Goal: Transaction & Acquisition: Download file/media

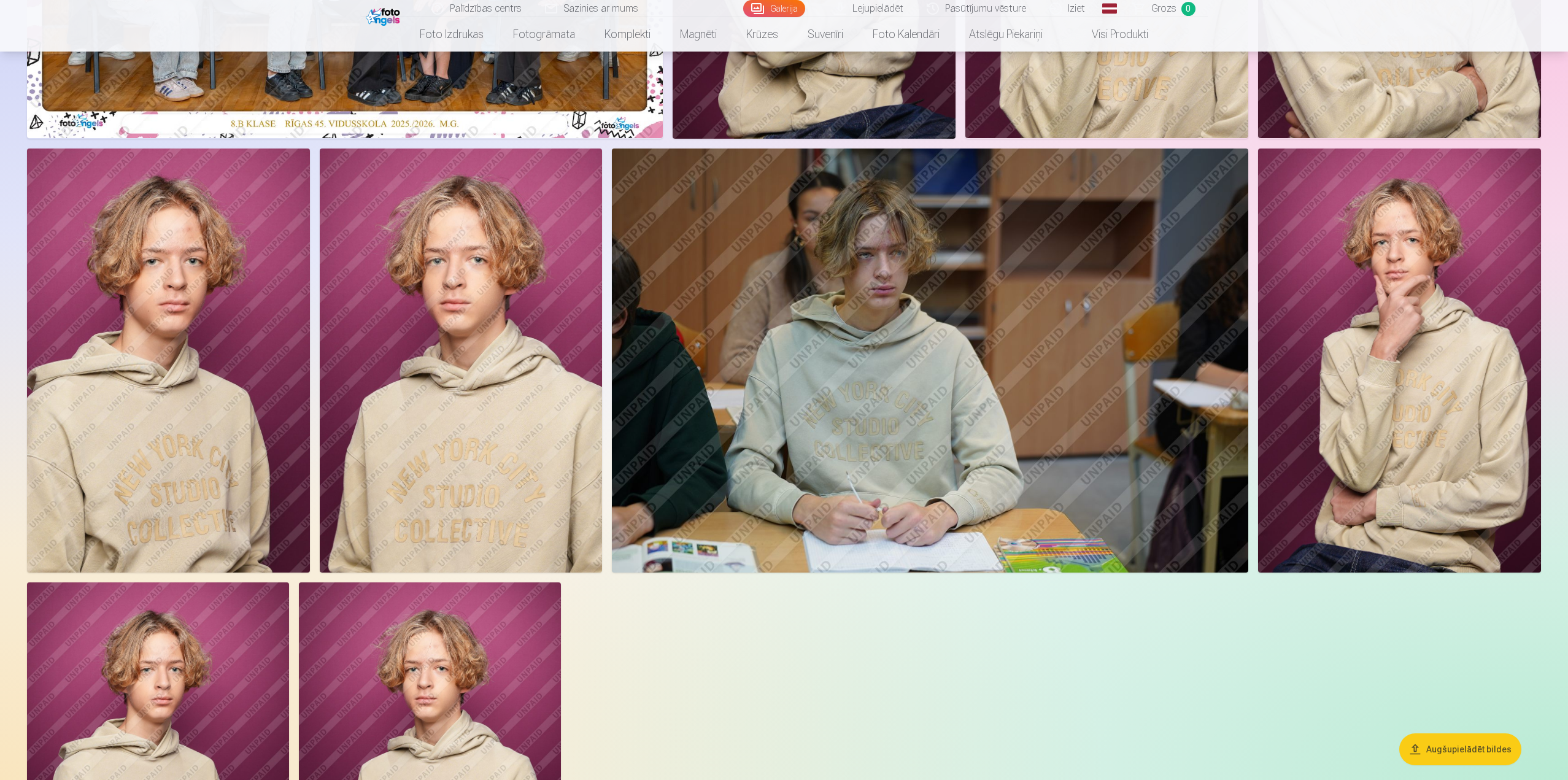
scroll to position [430, 0]
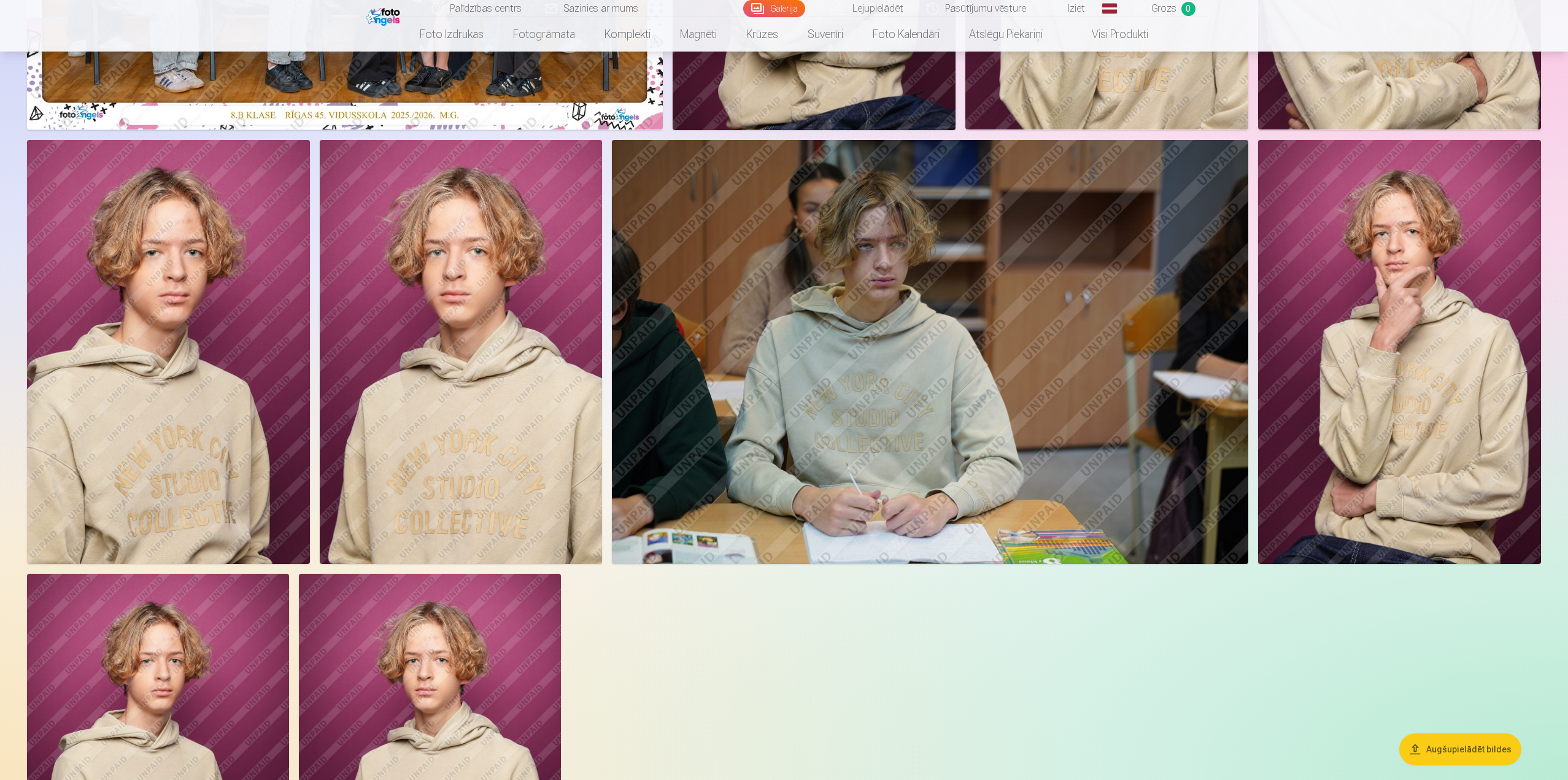
click at [874, 473] on img at bounding box center [930, 352] width 636 height 424
click at [1205, 701] on div at bounding box center [784, 336] width 1524 height 1271
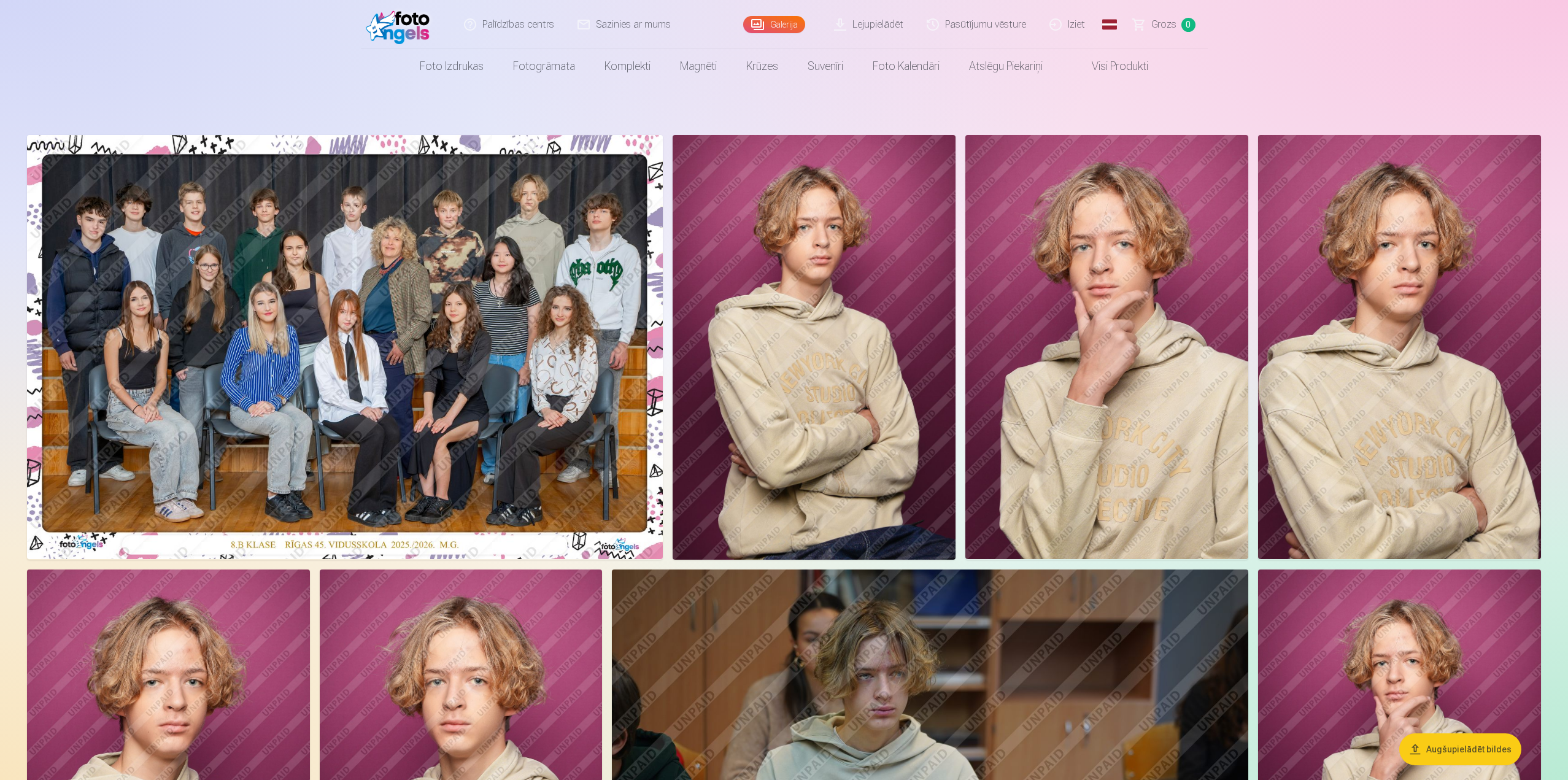
click at [544, 423] on img at bounding box center [345, 346] width 636 height 424
click at [860, 459] on img at bounding box center [814, 347] width 283 height 425
click at [883, 394] on img at bounding box center [814, 347] width 283 height 425
click at [1054, 386] on img at bounding box center [1106, 346] width 283 height 424
click at [1356, 354] on img at bounding box center [1400, 346] width 283 height 424
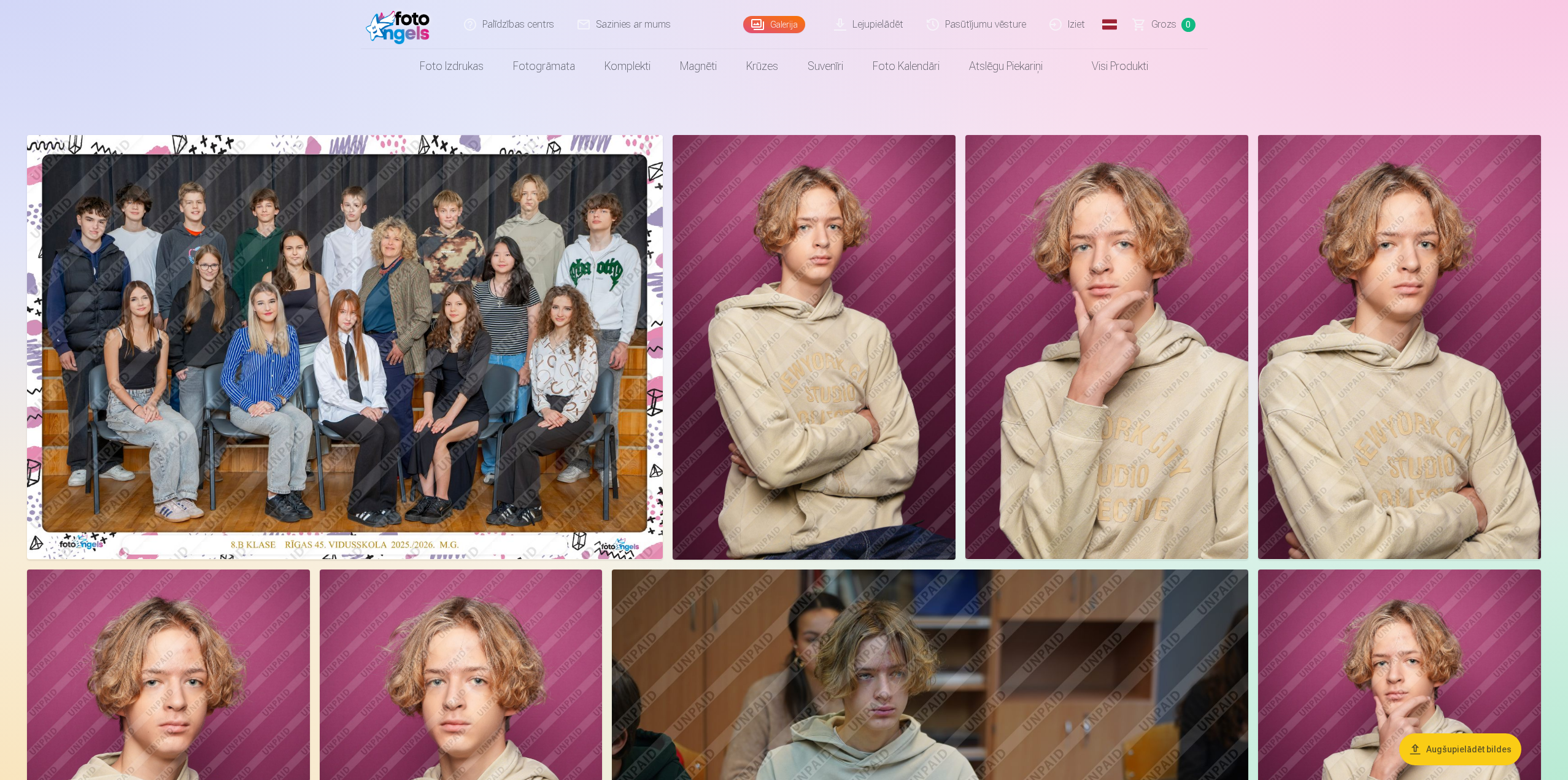
click at [895, 657] on img at bounding box center [930, 782] width 636 height 424
click at [1348, 659] on img at bounding box center [1400, 782] width 283 height 424
click at [519, 682] on img at bounding box center [461, 782] width 283 height 424
click at [280, 696] on img at bounding box center [168, 782] width 283 height 424
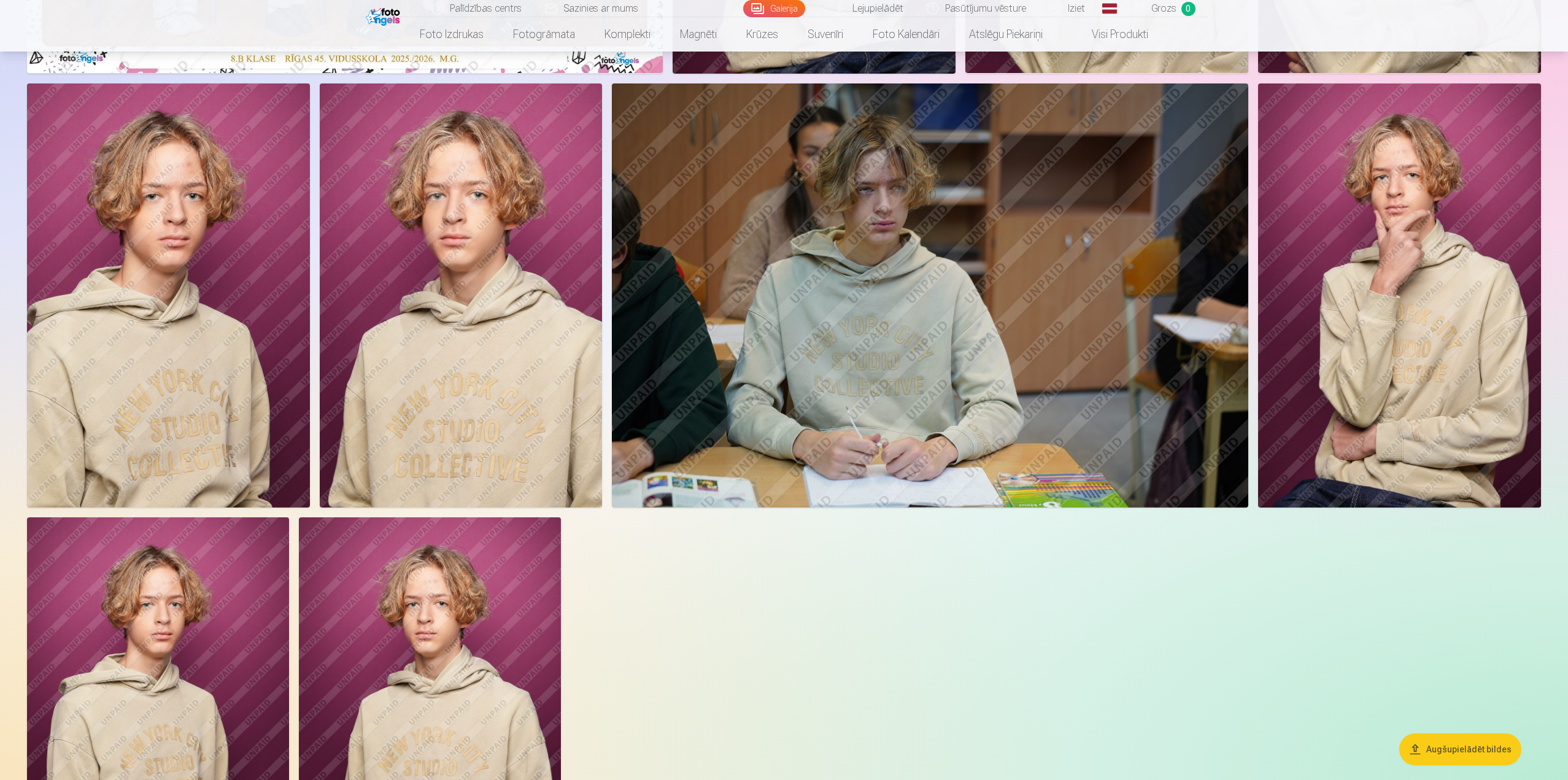
scroll to position [491, 0]
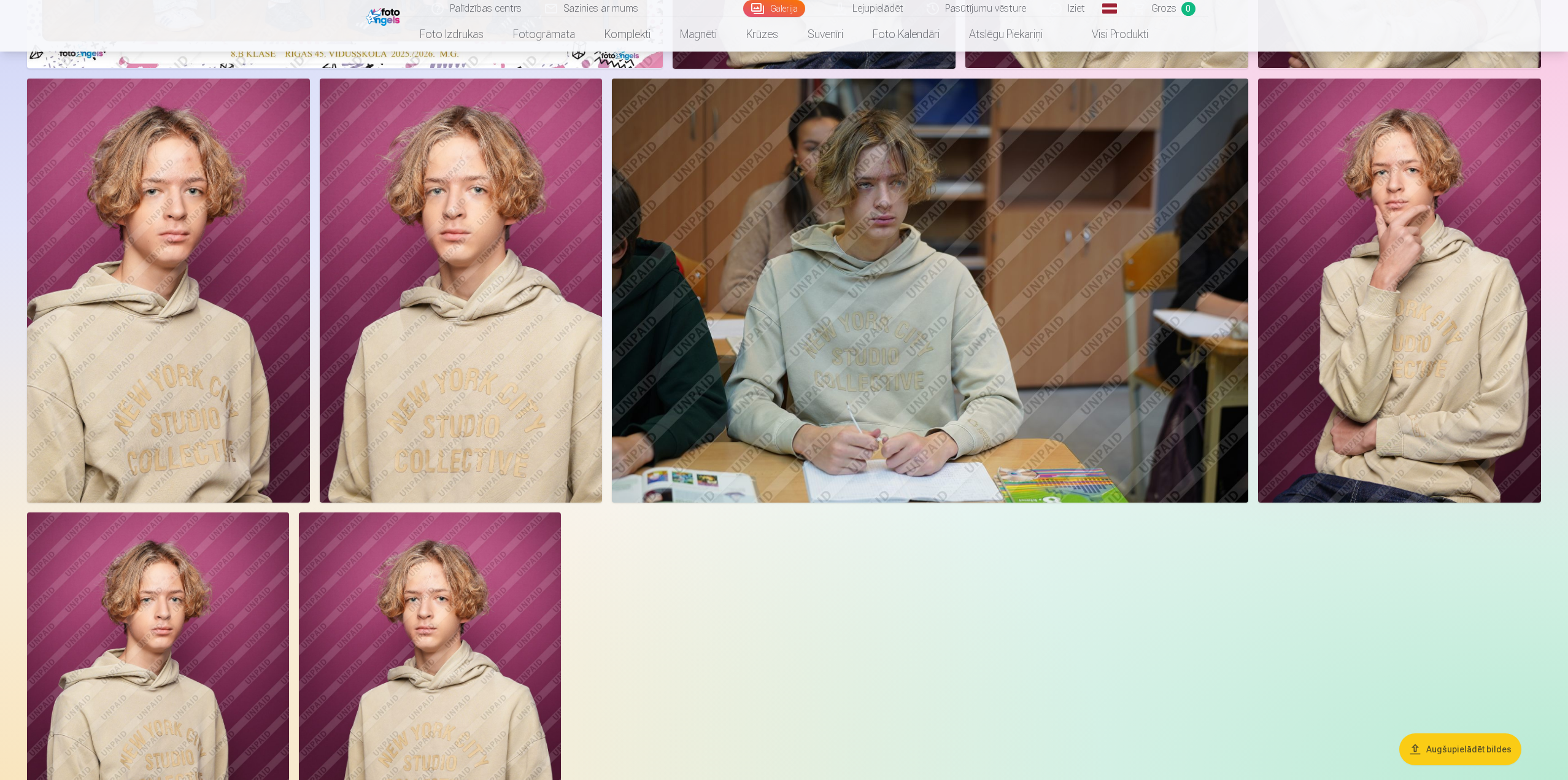
click at [374, 614] on img at bounding box center [430, 709] width 262 height 393
click at [229, 616] on img at bounding box center [158, 709] width 262 height 393
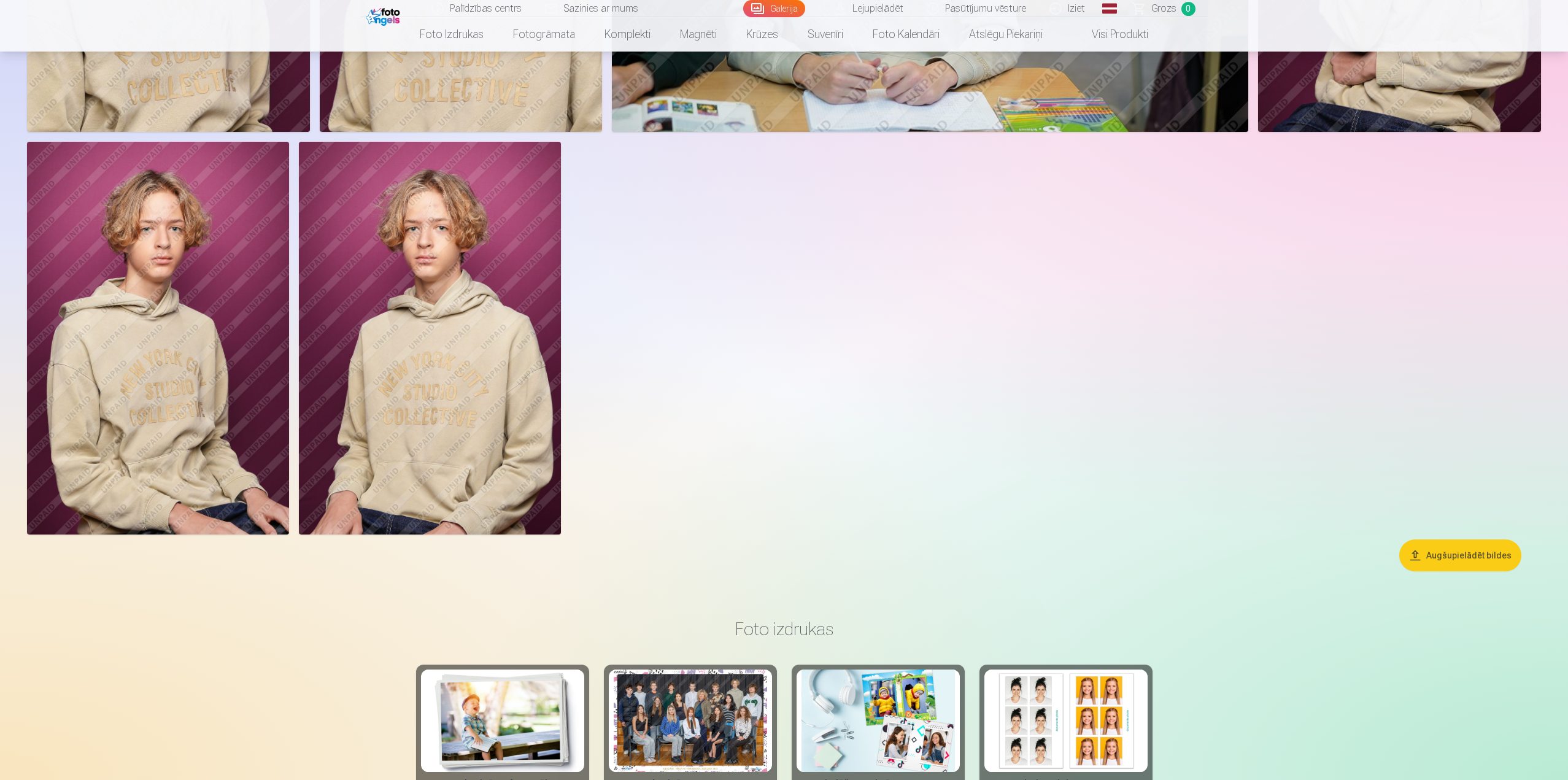
scroll to position [798, 0]
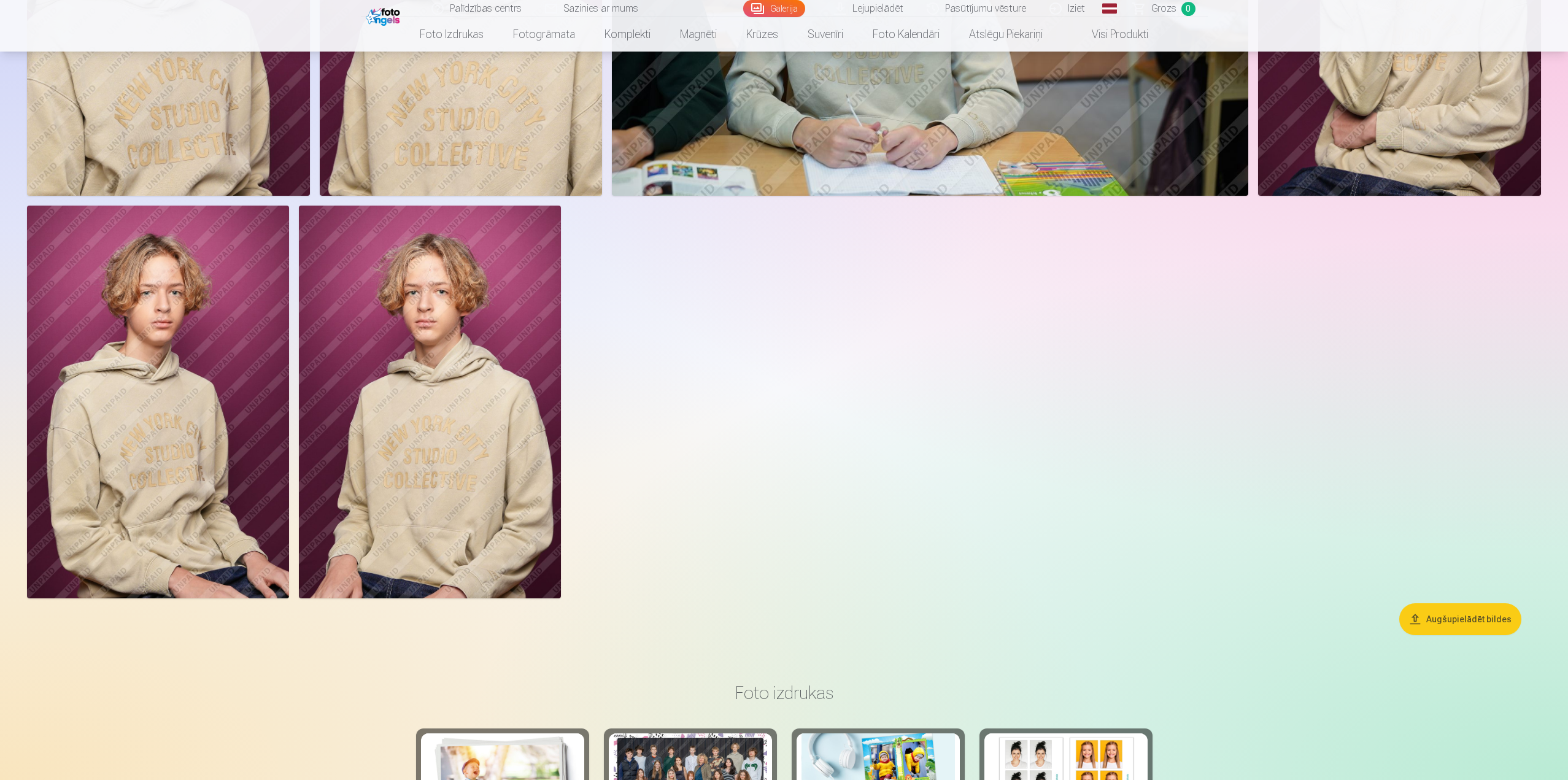
click at [1474, 616] on button "Augšupielādēt bildes" at bounding box center [1461, 620] width 122 height 32
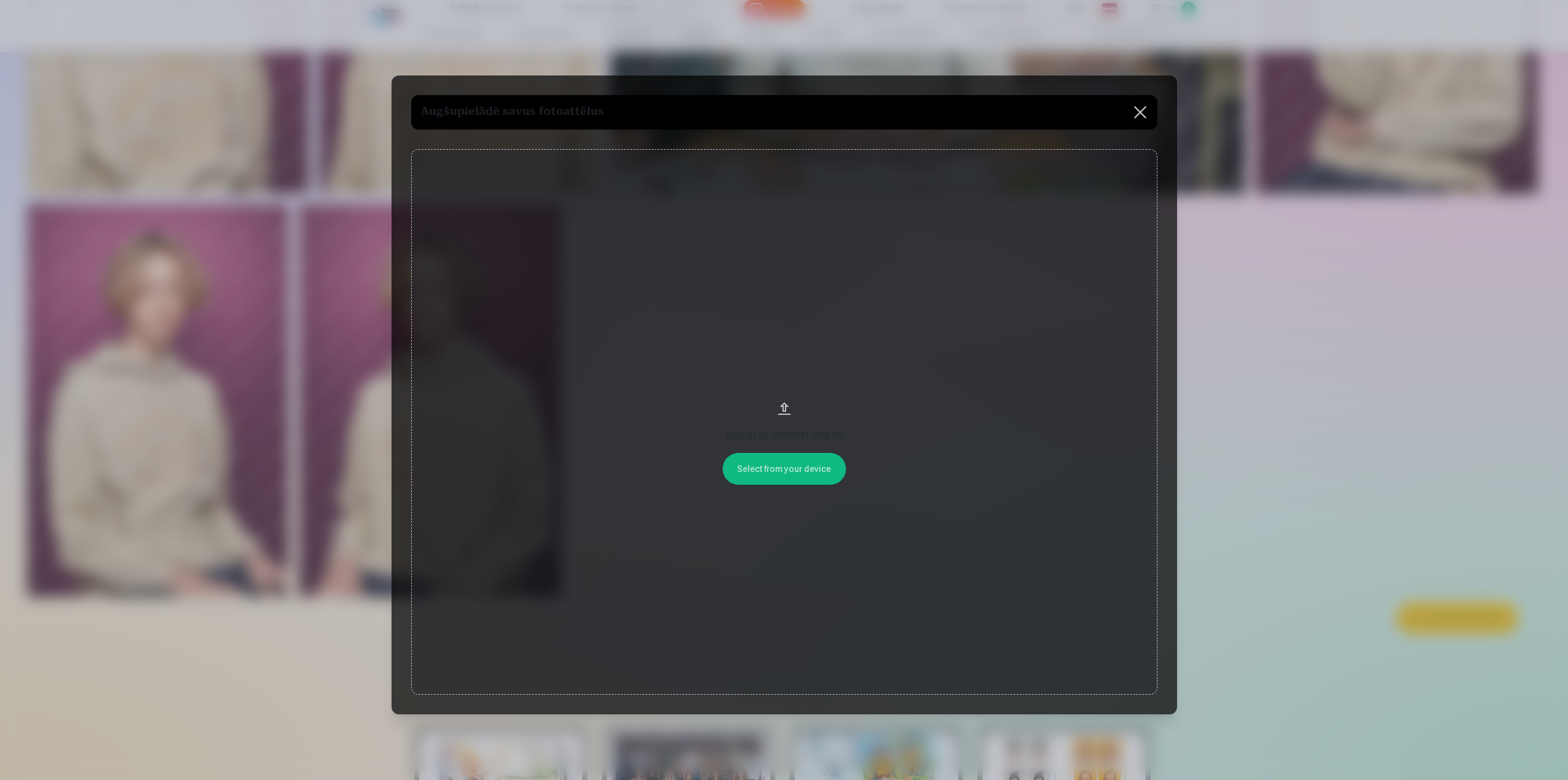
scroll to position [798, 0]
click at [1141, 109] on button at bounding box center [1142, 112] width 34 height 34
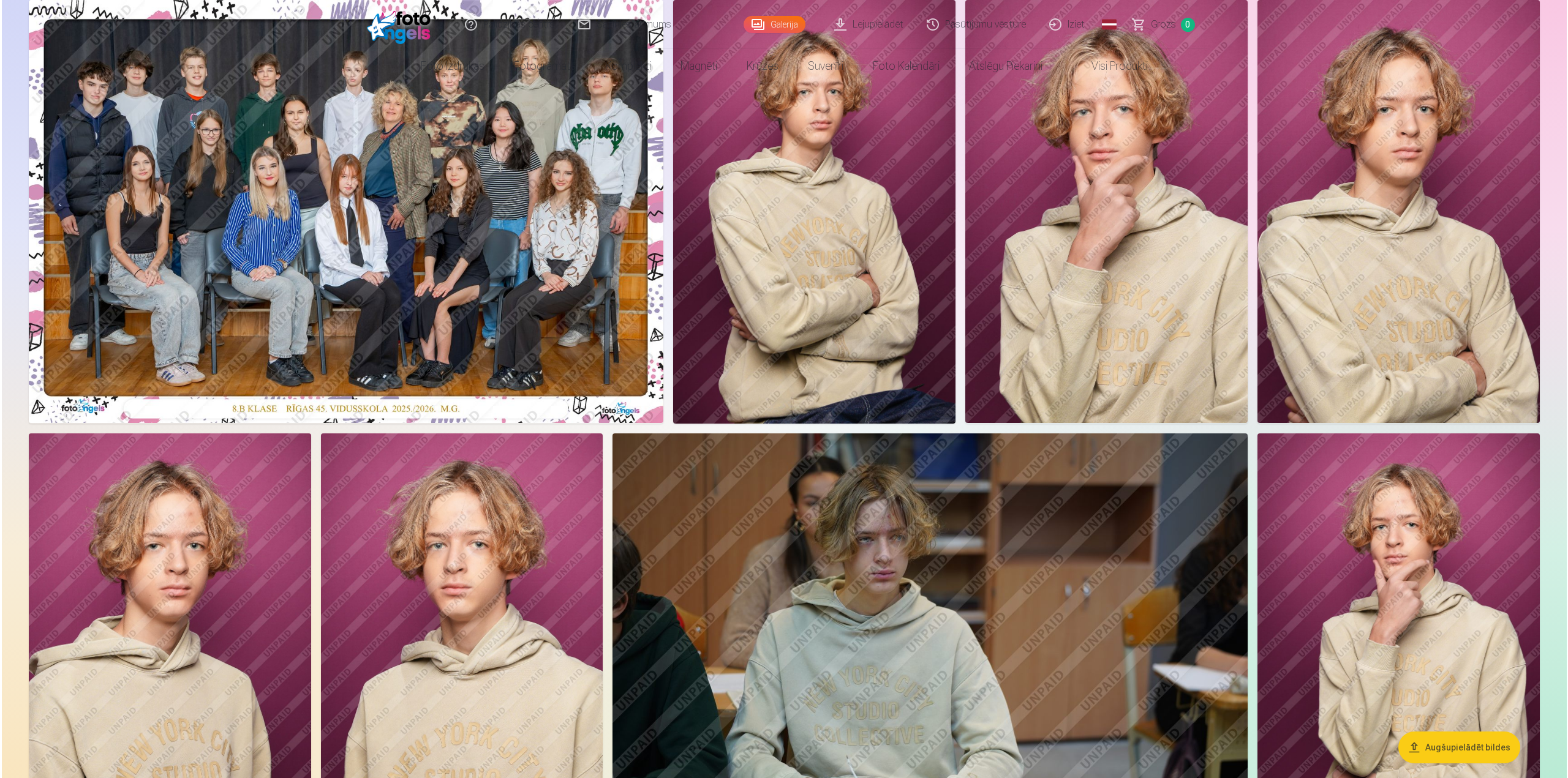
scroll to position [0, 0]
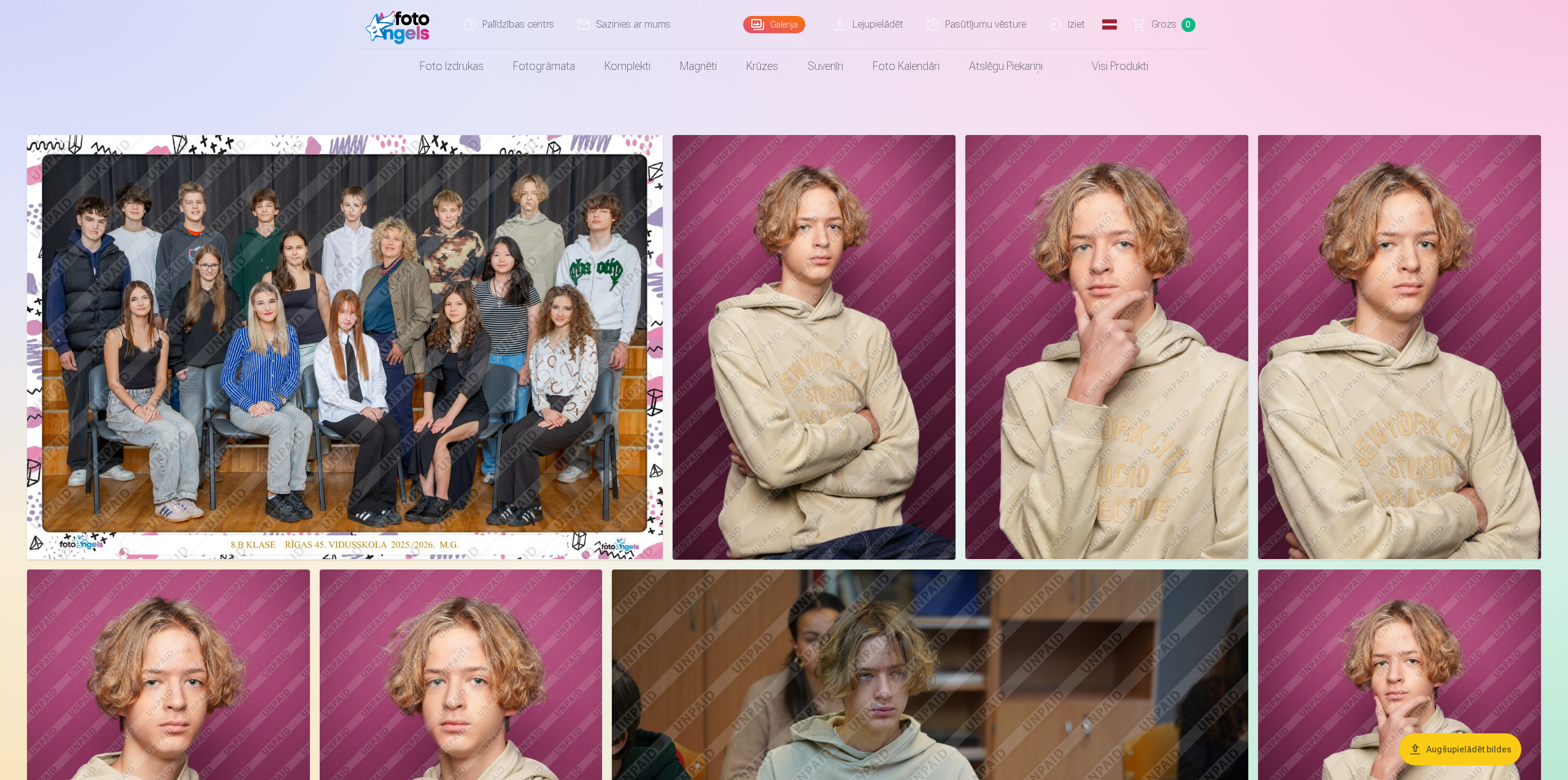
click at [872, 17] on link "Lejupielādēt" at bounding box center [870, 24] width 93 height 49
